Goal: Task Accomplishment & Management: Use online tool/utility

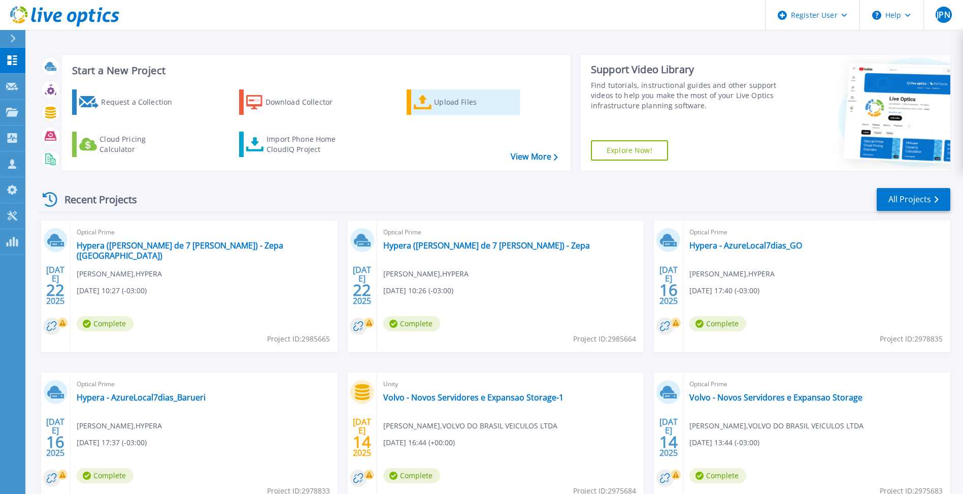
click at [426, 105] on icon at bounding box center [423, 102] width 18 height 15
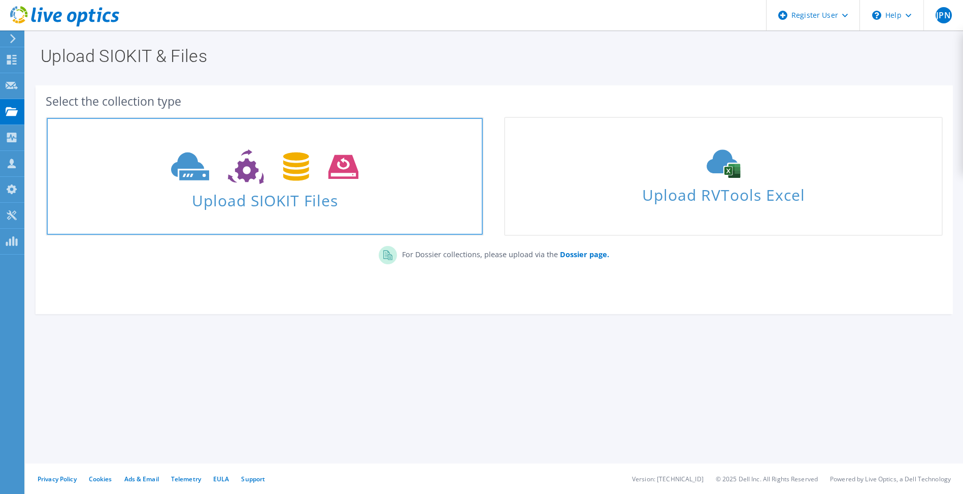
click at [234, 199] on span "Upload SIOKIT Files" at bounding box center [265, 197] width 436 height 22
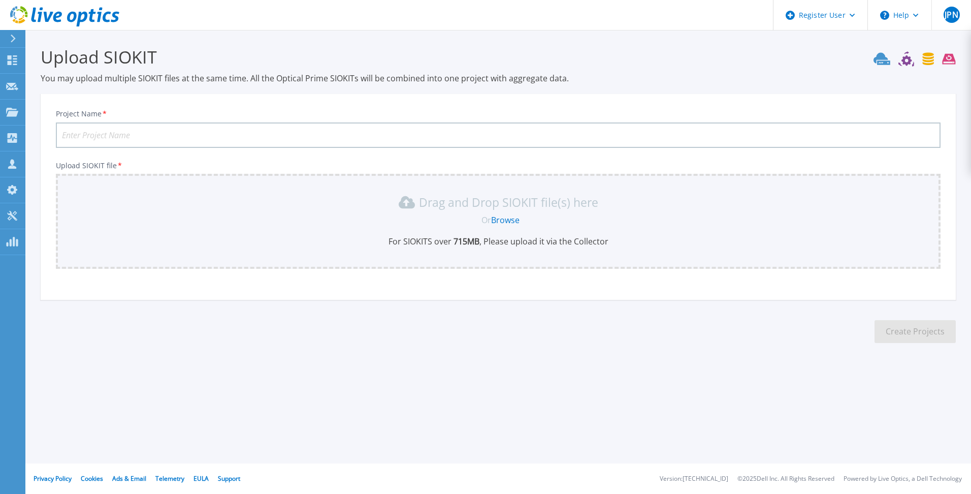
click at [250, 132] on input "Project Name *" at bounding box center [498, 134] width 885 height 25
type input "Banco Mercedes - Ambiente VxRail"
click at [285, 211] on div "Drag and Drop SIOKIT file(s) here Or Browse For SIOKITS over 715 MB , Please up…" at bounding box center [498, 220] width 873 height 53
click at [502, 228] on div "Drag and Drop SIOKIT file(s) here Or Browse For SIOKITS over 715 MB , Please up…" at bounding box center [498, 220] width 873 height 53
click at [507, 226] on link "Browse" at bounding box center [505, 219] width 28 height 11
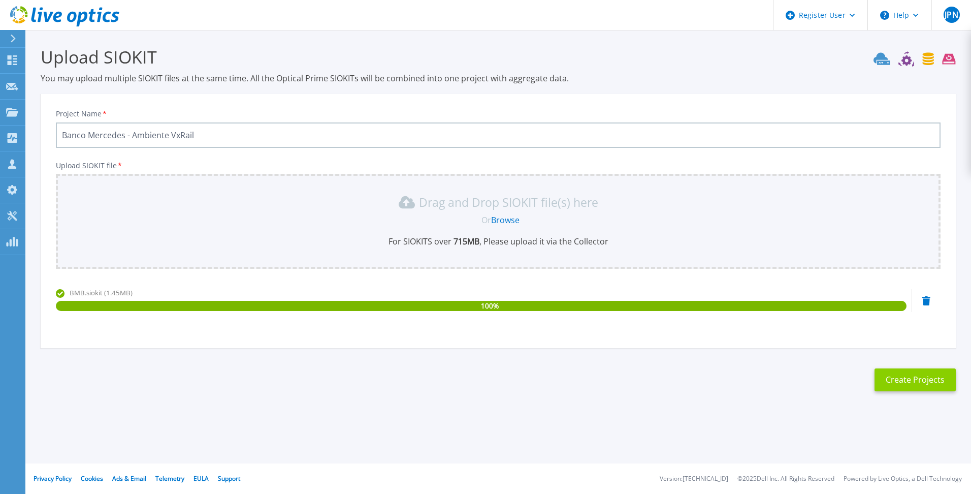
click at [903, 379] on button "Create Projects" at bounding box center [915, 379] width 81 height 23
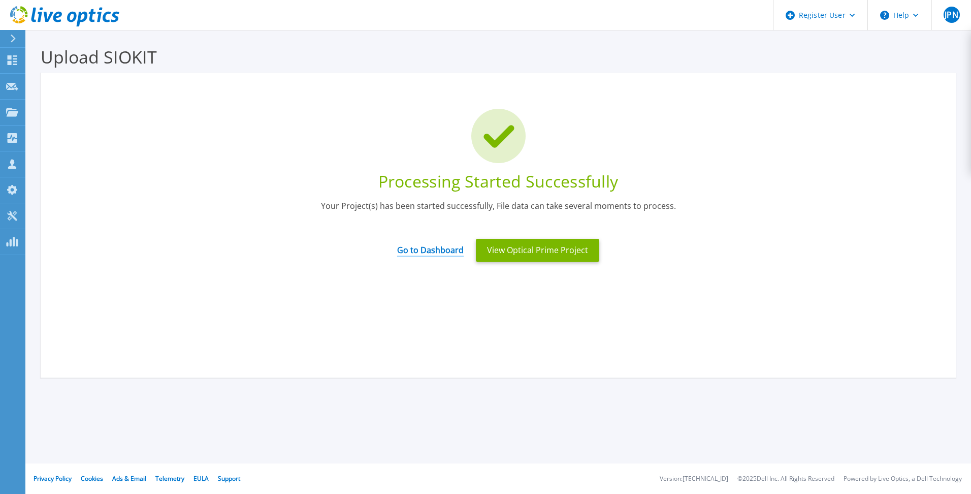
click at [442, 248] on link "Go to Dashboard" at bounding box center [430, 247] width 67 height 20
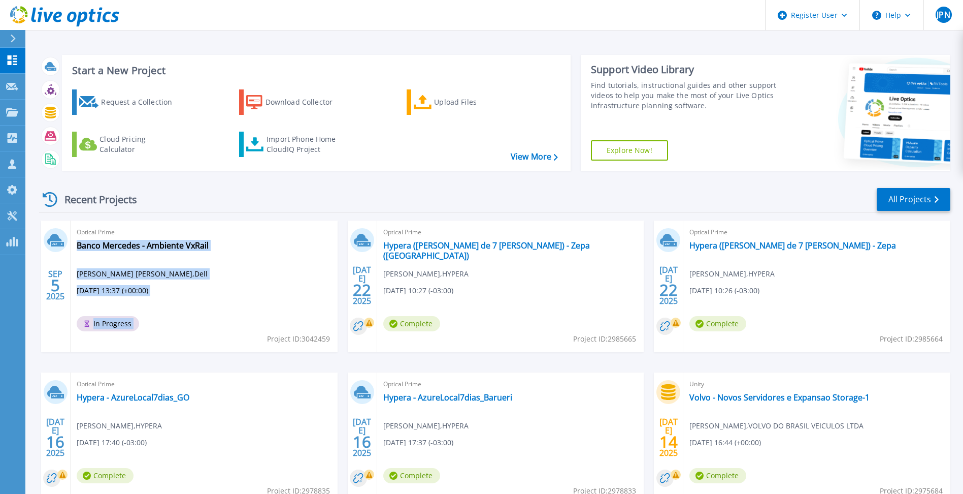
drag, startPoint x: 266, startPoint y: 338, endPoint x: 330, endPoint y: 341, distance: 64.6
click at [330, 341] on div "Optical Prime Banco Mercedes - Ambiente VxRail Jose Paulino Neto , Dell 09/05/2…" at bounding box center [204, 286] width 267 height 132
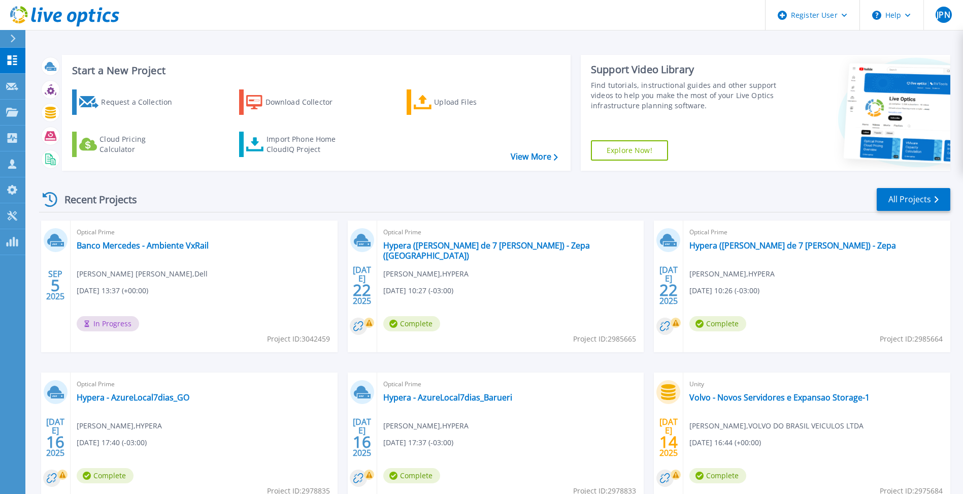
click at [301, 337] on span "Project ID: 3042459" at bounding box center [298, 338] width 63 height 11
drag, startPoint x: 301, startPoint y: 337, endPoint x: 272, endPoint y: 347, distance: 30.5
click at [272, 347] on div "Optical Prime Banco Mercedes - Ambiente VxRail Jose Paulino Neto , Dell 09/05/2…" at bounding box center [204, 286] width 267 height 132
drag, startPoint x: 264, startPoint y: 339, endPoint x: 331, endPoint y: 343, distance: 66.7
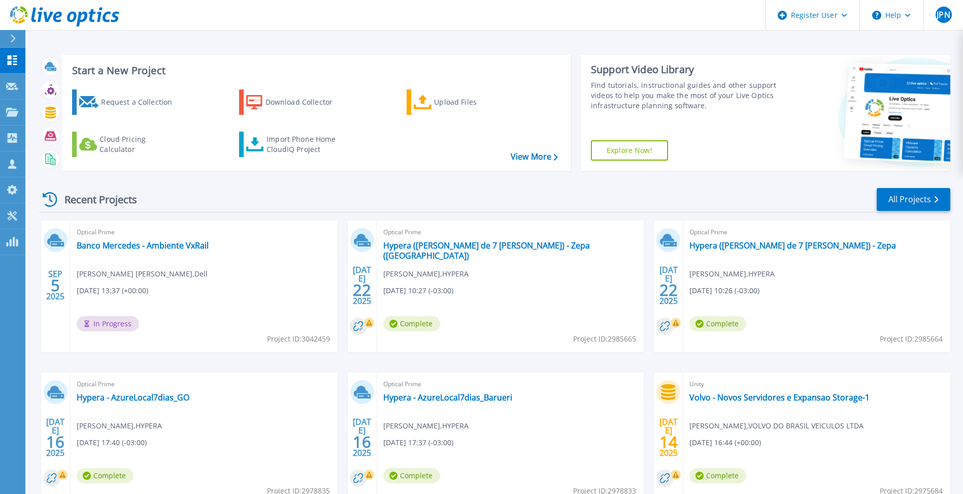
click at [331, 343] on div "Optical Prime Banco Mercedes - Ambiente VxRail Jose Paulino Neto , Dell 09/05/2…" at bounding box center [204, 286] width 267 height 132
click at [272, 317] on div "Optical Prime Banco Mercedes - Ambiente VxRail Jose Paulino Neto , Dell 09/05/2…" at bounding box center [204, 286] width 267 height 132
drag, startPoint x: 267, startPoint y: 338, endPoint x: 328, endPoint y: 341, distance: 61.6
click at [328, 341] on span "Project ID: 3042459" at bounding box center [298, 338] width 63 height 11
copy span "Project ID: 3042459"
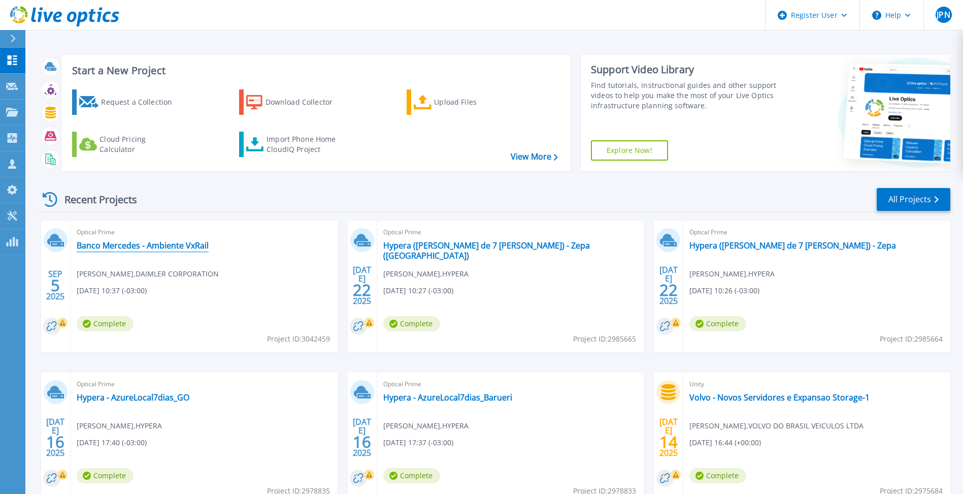
click at [157, 246] on link "Banco Mercedes - Ambiente VxRail" at bounding box center [143, 245] width 132 height 10
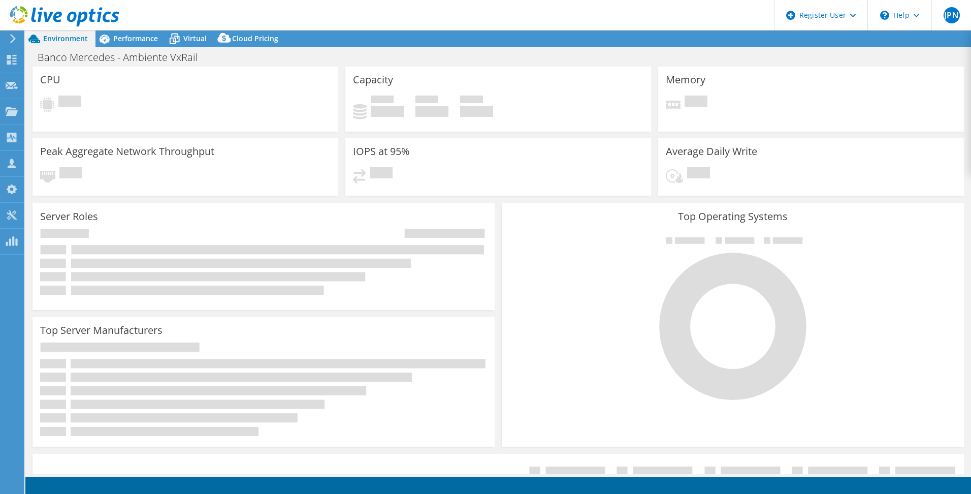
select select "USD"
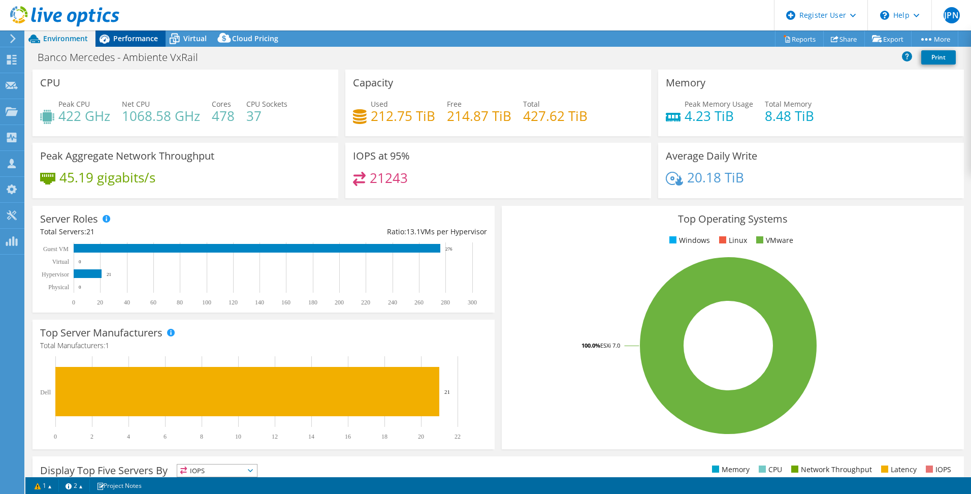
click at [134, 37] on span "Performance" at bounding box center [135, 39] width 45 height 10
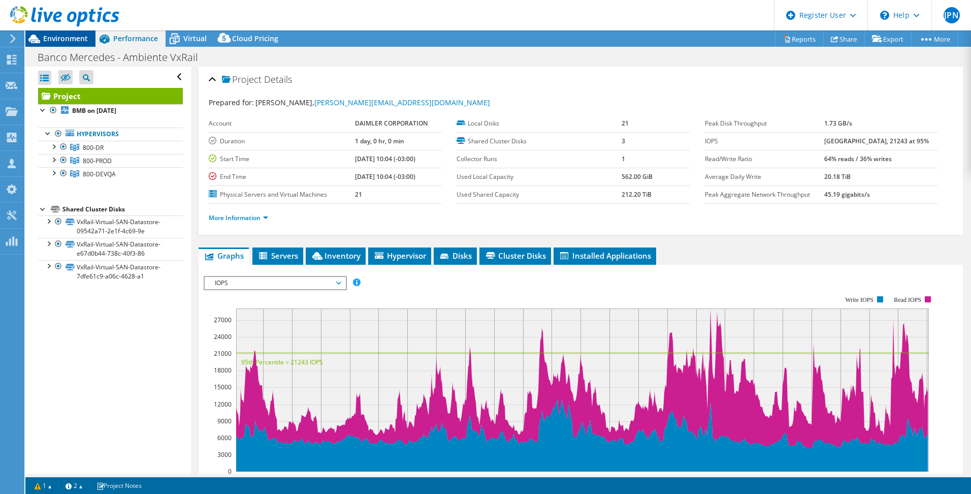
click at [62, 38] on span "Environment" at bounding box center [65, 39] width 45 height 10
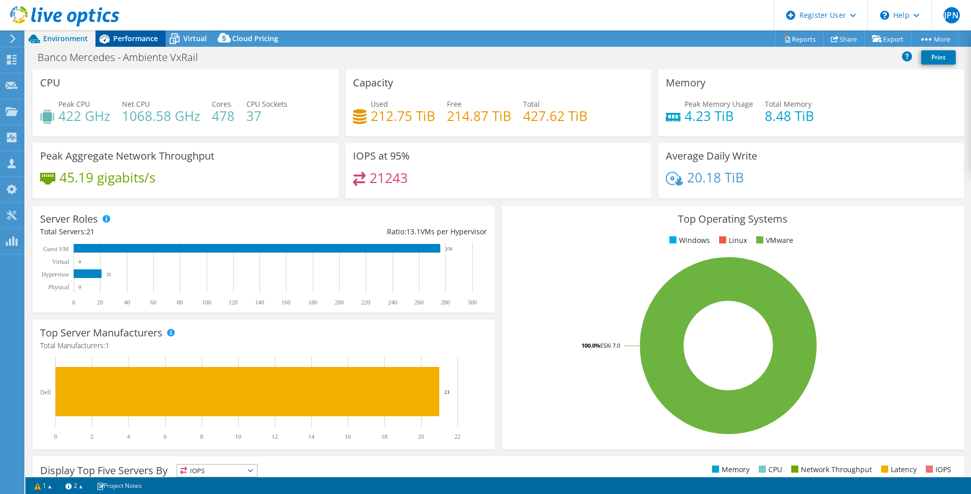
click at [140, 37] on span "Performance" at bounding box center [135, 39] width 45 height 10
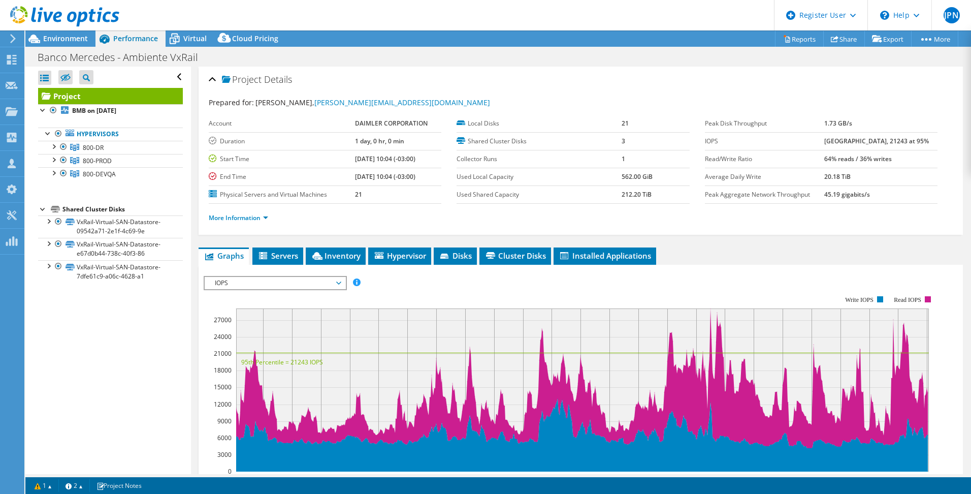
click at [341, 283] on icon at bounding box center [338, 282] width 5 height 3
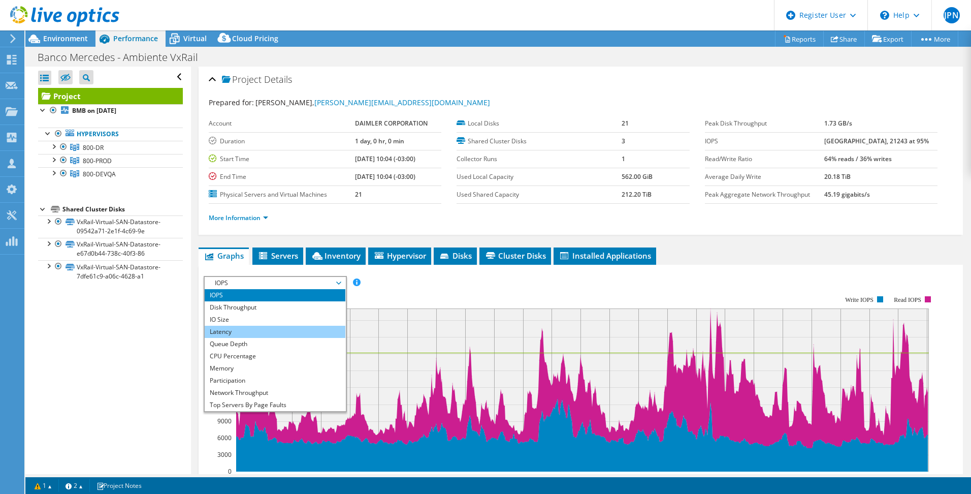
click at [302, 332] on li "Latency" at bounding box center [275, 332] width 141 height 12
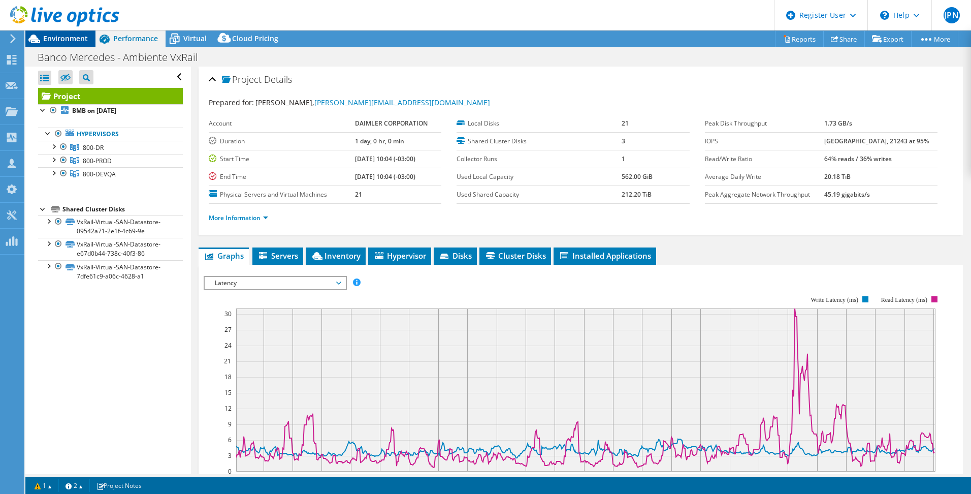
click at [68, 38] on span "Environment" at bounding box center [65, 39] width 45 height 10
